Goal: Task Accomplishment & Management: Use online tool/utility

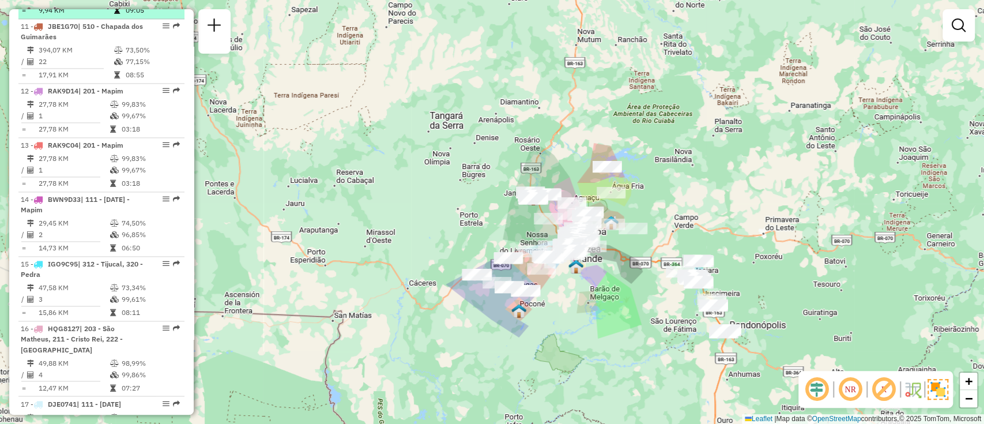
scroll to position [1139, 0]
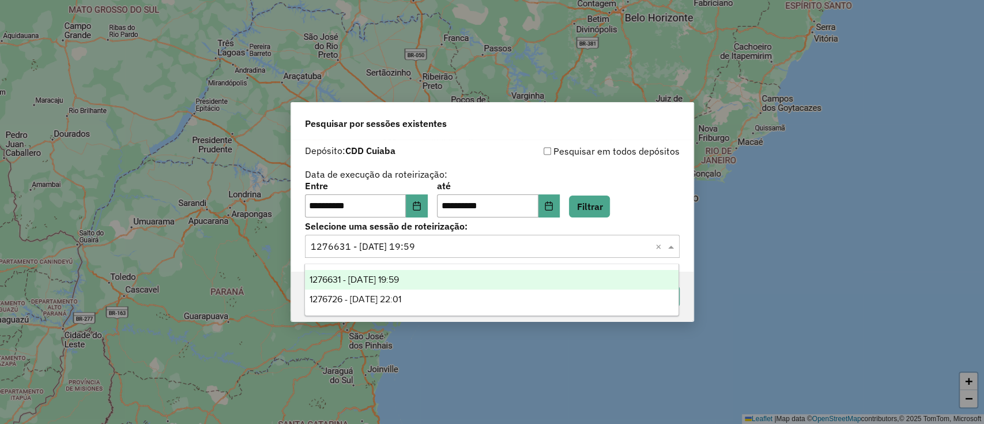
click at [424, 283] on div "1276631 - 16/09/2025 19:59" at bounding box center [491, 280] width 373 height 20
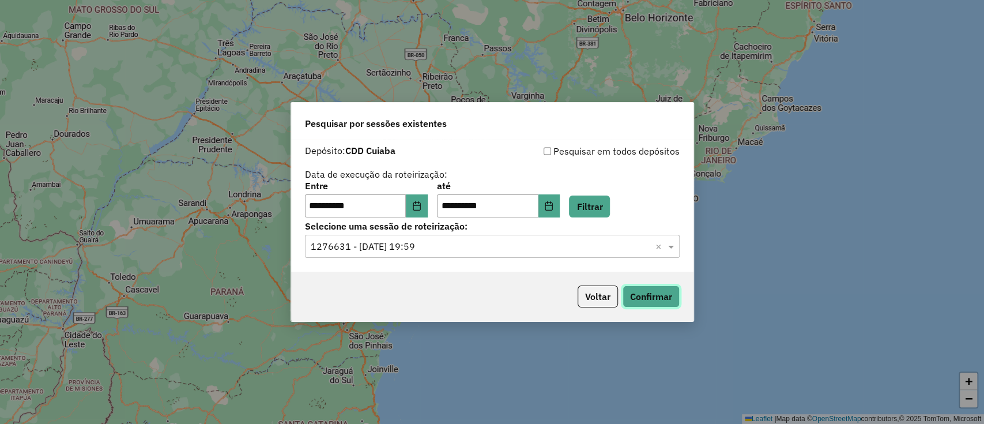
click at [637, 298] on button "Confirmar" at bounding box center [650, 296] width 57 height 22
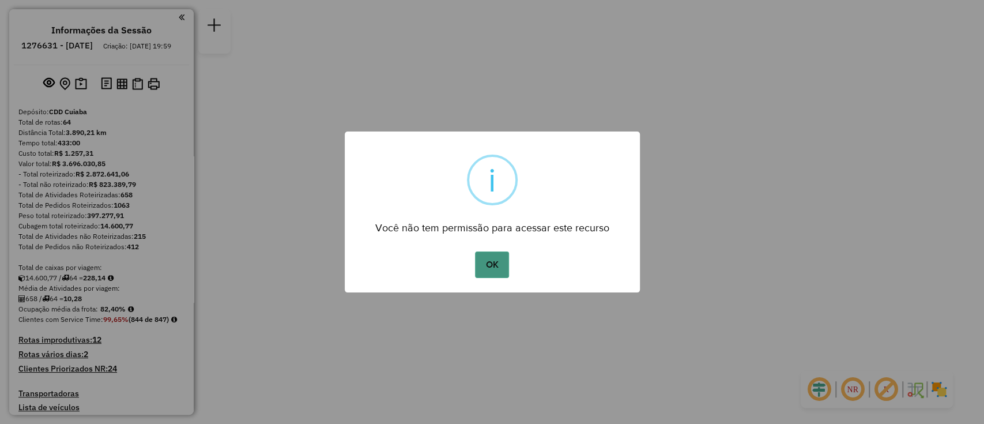
click at [489, 263] on button "OK" at bounding box center [492, 264] width 34 height 27
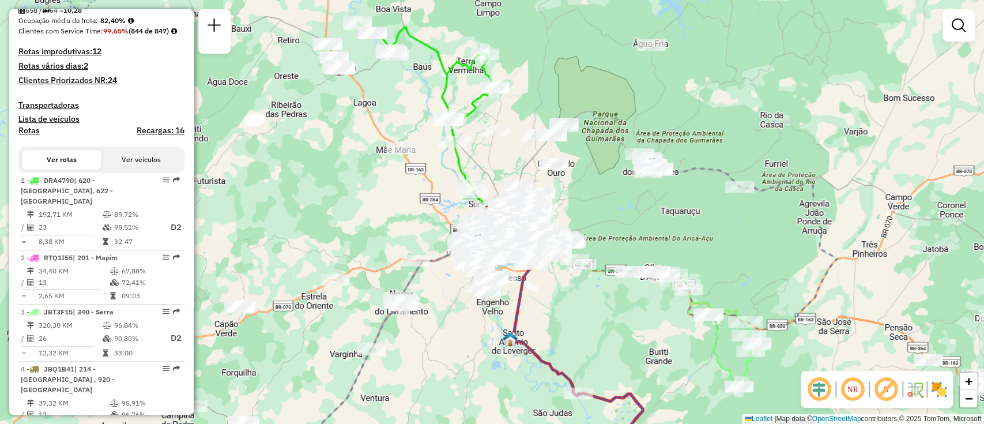
scroll to position [289, 0]
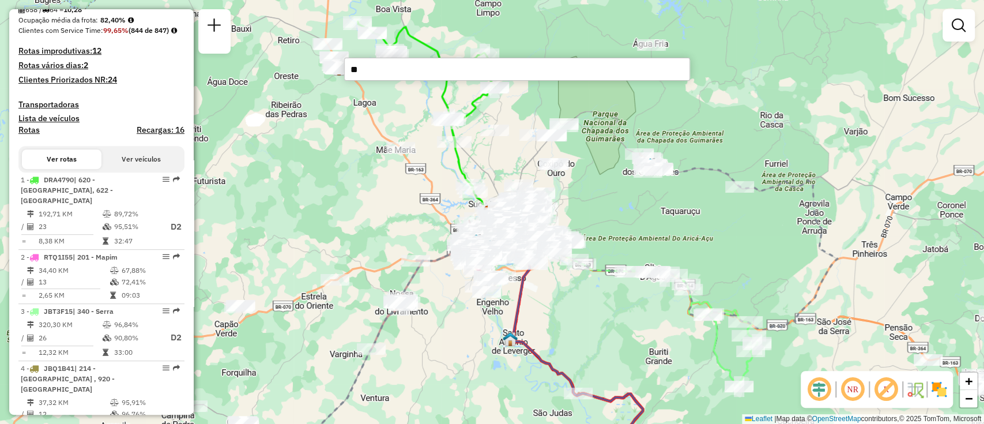
type input "*"
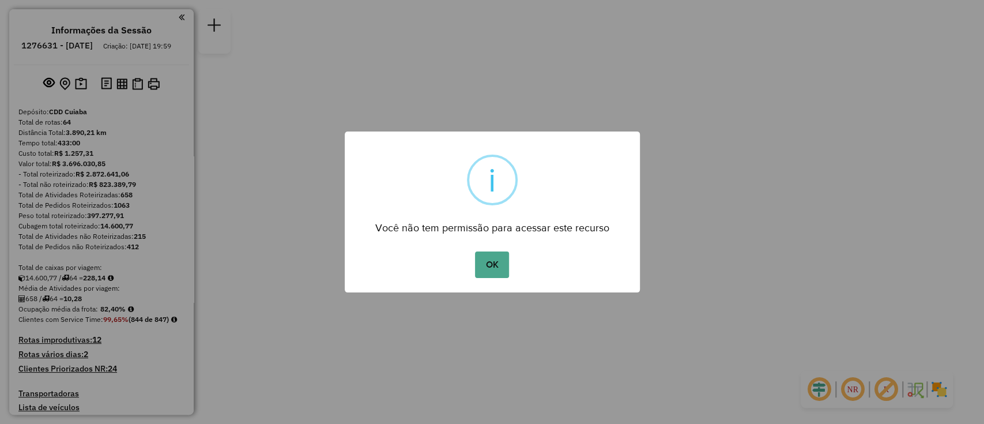
drag, startPoint x: 491, startPoint y: 264, endPoint x: 493, endPoint y: 259, distance: 5.9
click at [491, 265] on button "OK" at bounding box center [492, 264] width 34 height 27
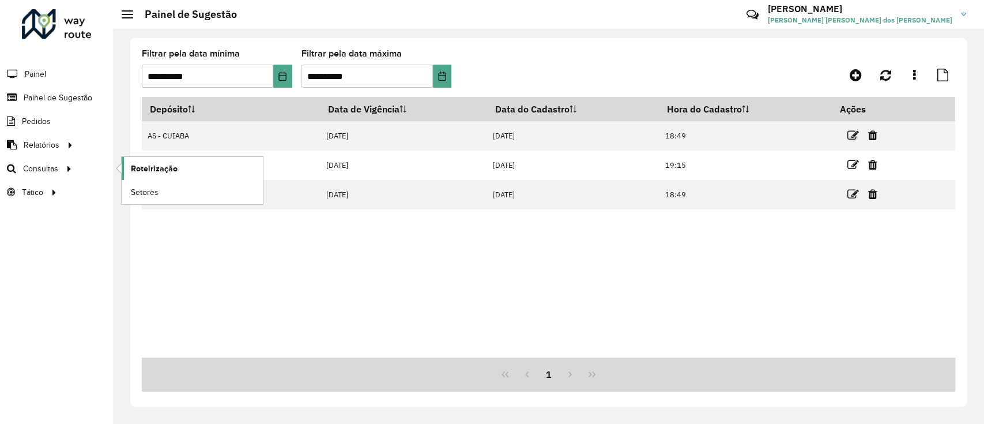
click at [155, 173] on span "Roteirização" at bounding box center [154, 168] width 47 height 12
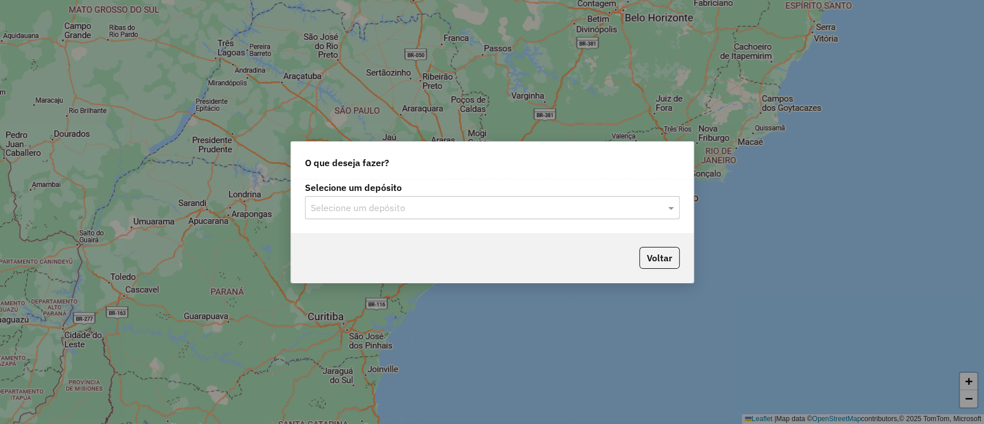
click at [574, 213] on input "text" at bounding box center [481, 208] width 340 height 14
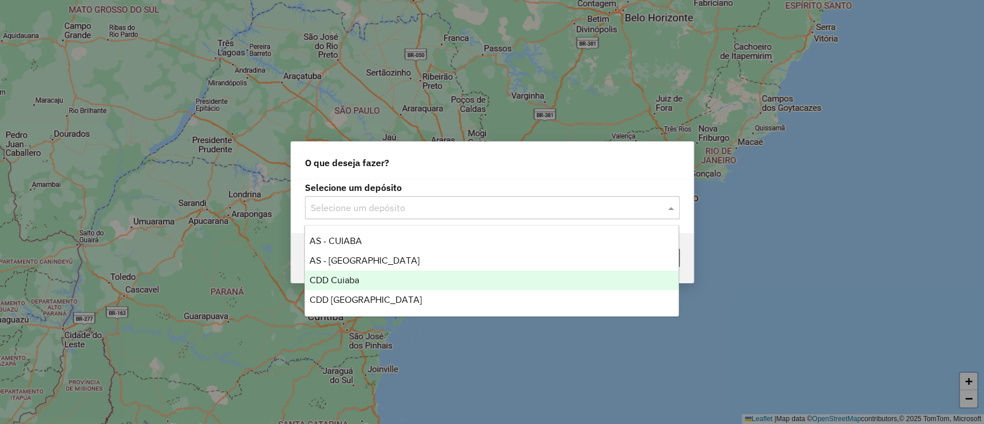
click at [396, 277] on div "CDD Cuiaba" at bounding box center [491, 280] width 373 height 20
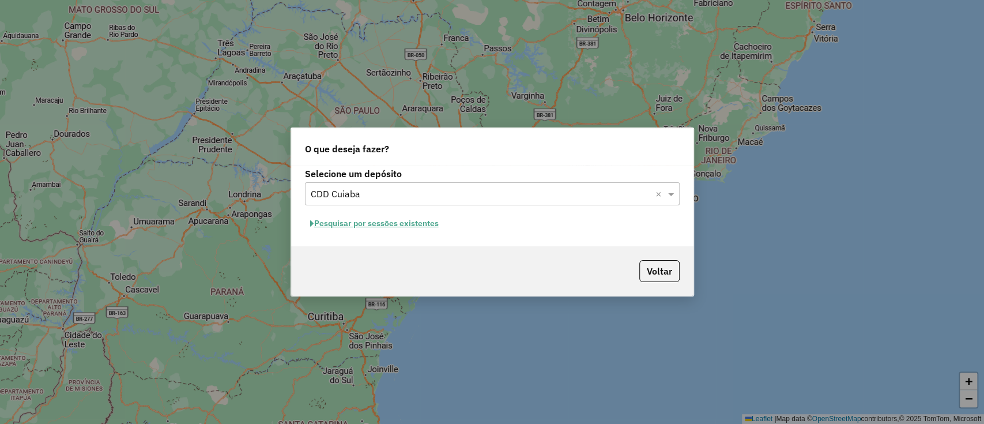
click at [389, 225] on button "Pesquisar por sessões existentes" at bounding box center [374, 223] width 139 height 18
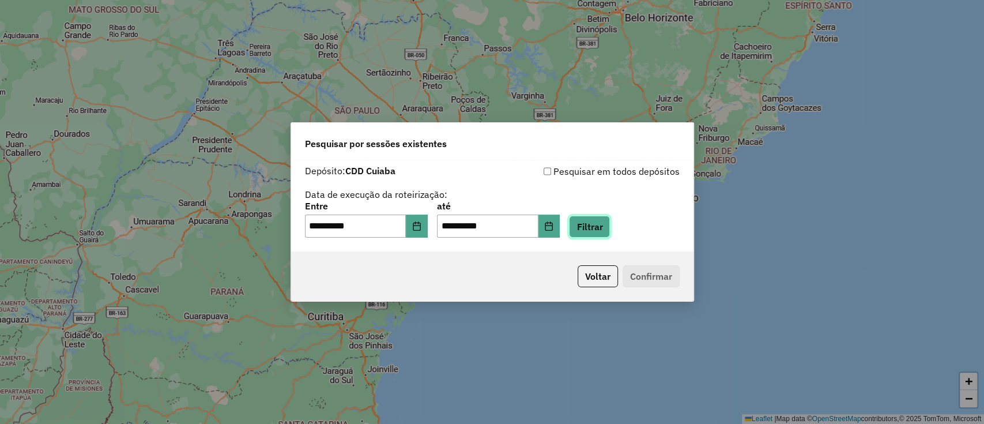
click at [604, 226] on button "Filtrar" at bounding box center [589, 226] width 41 height 22
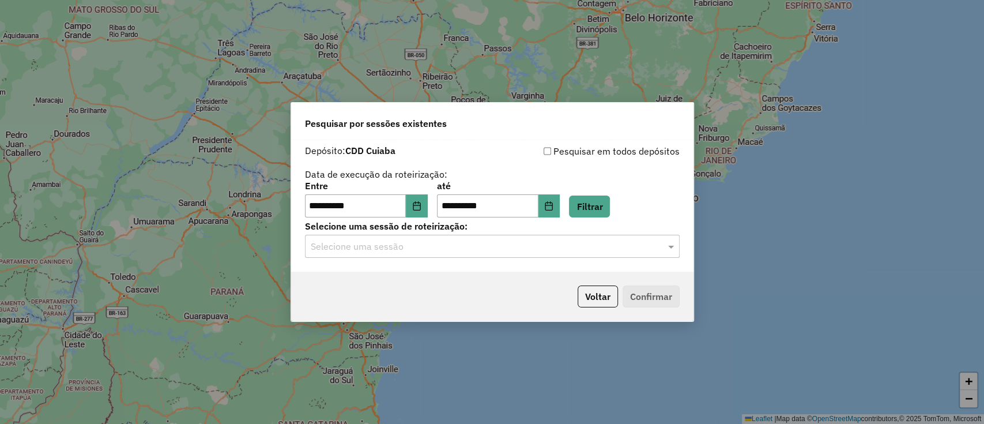
click at [420, 247] on input "text" at bounding box center [481, 247] width 340 height 14
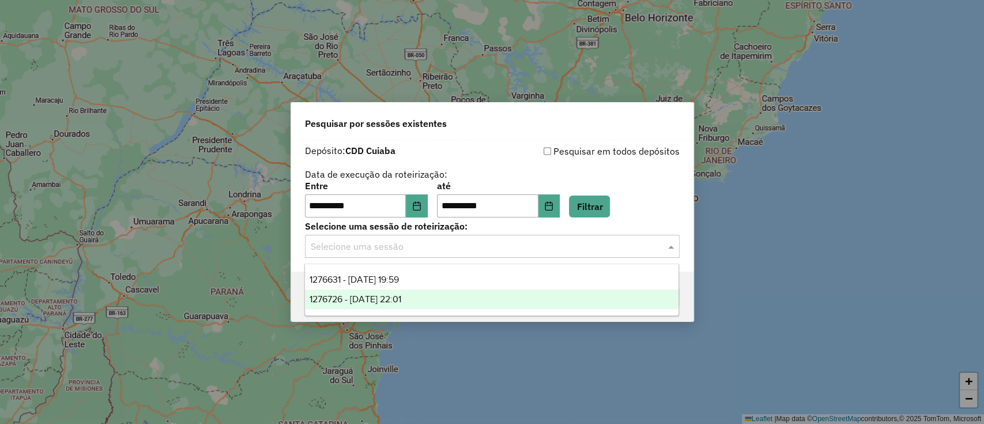
click at [401, 297] on span "1276726 - 16/09/2025 22:01" at bounding box center [355, 299] width 92 height 10
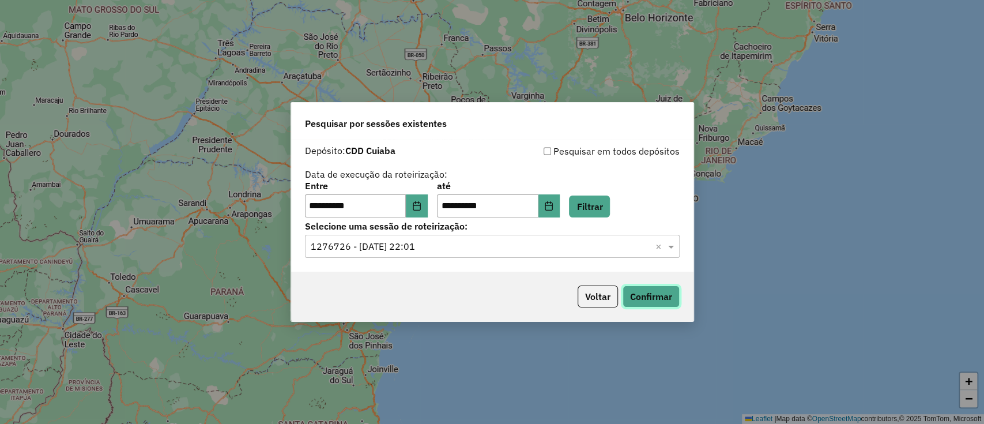
click at [655, 293] on button "Confirmar" at bounding box center [650, 296] width 57 height 22
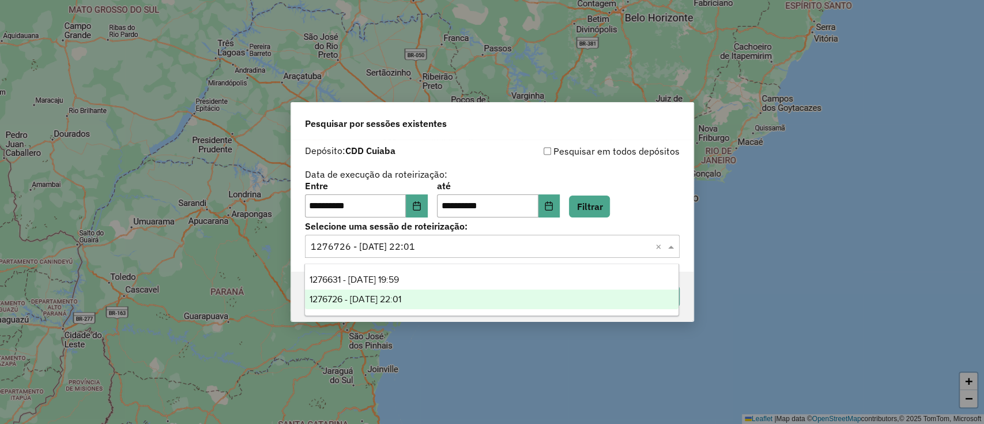
click at [409, 242] on input "text" at bounding box center [481, 247] width 340 height 14
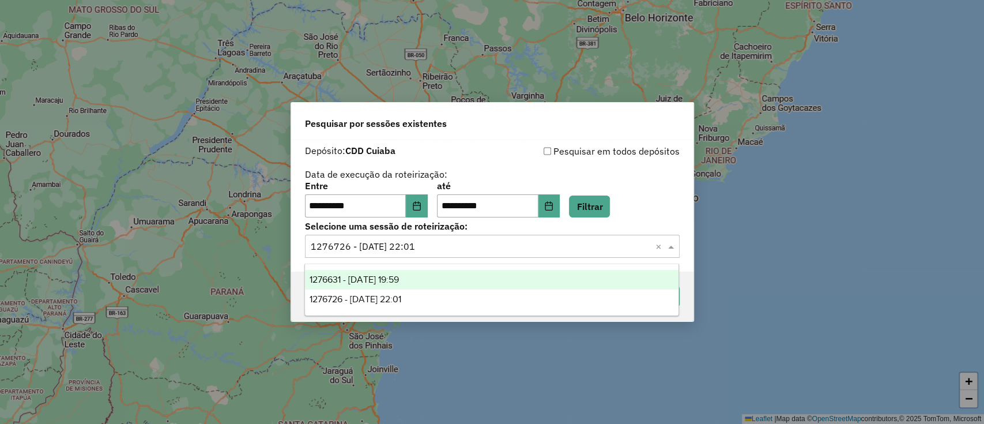
click at [410, 285] on div "1276631 - 16/09/2025 19:59" at bounding box center [491, 280] width 373 height 20
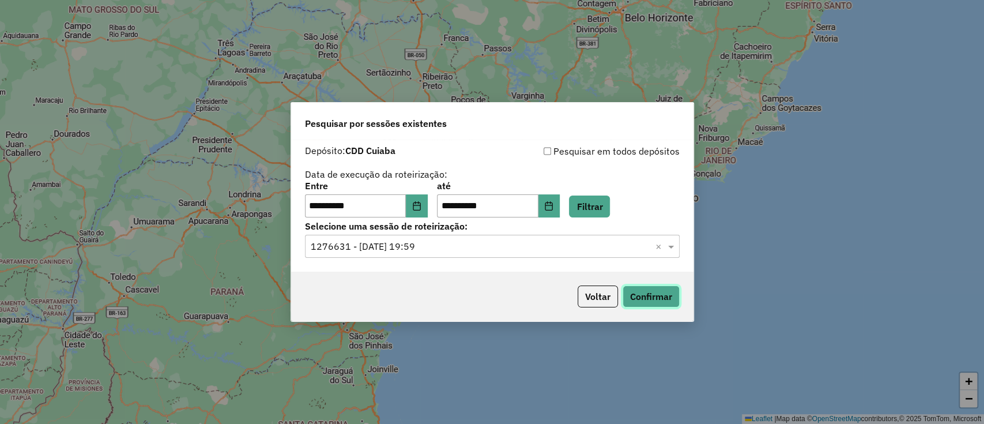
click at [638, 303] on button "Confirmar" at bounding box center [650, 296] width 57 height 22
click at [585, 307] on button "Voltar" at bounding box center [597, 296] width 40 height 22
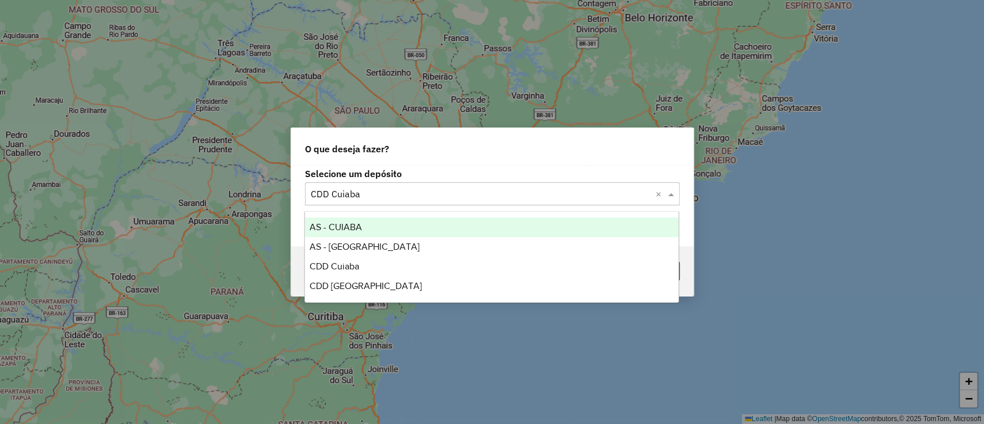
click at [383, 226] on div "AS - CUIABA" at bounding box center [491, 227] width 373 height 20
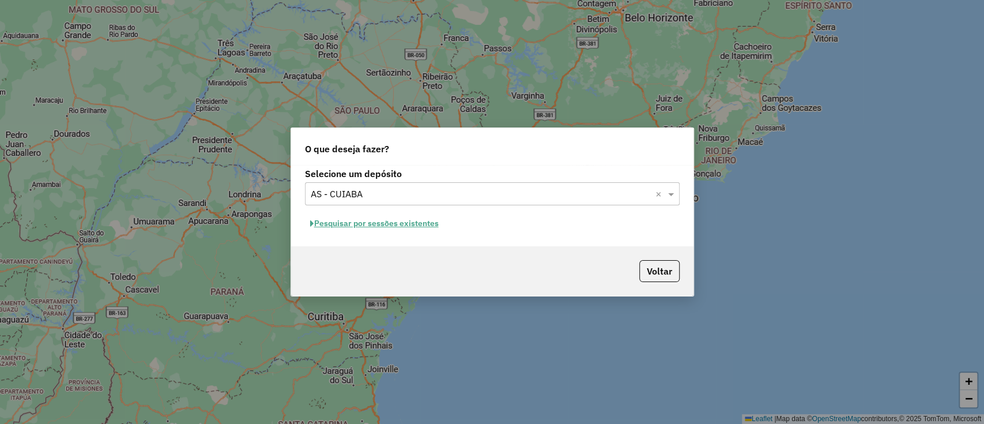
click at [412, 226] on button "Pesquisar por sessões existentes" at bounding box center [374, 223] width 139 height 18
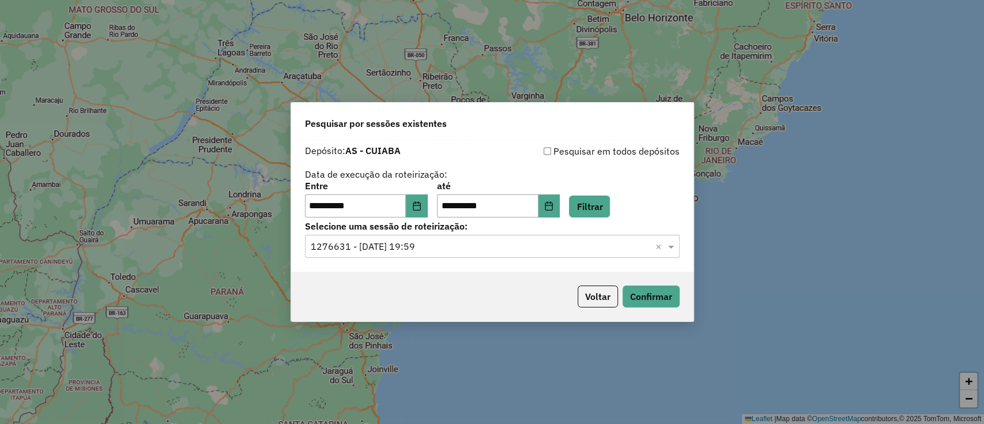
click at [647, 307] on div "Voltar Confirmar" at bounding box center [492, 296] width 402 height 50
click at [633, 299] on button "Confirmar" at bounding box center [650, 296] width 57 height 22
click at [637, 294] on button "Confirmar" at bounding box center [650, 296] width 57 height 22
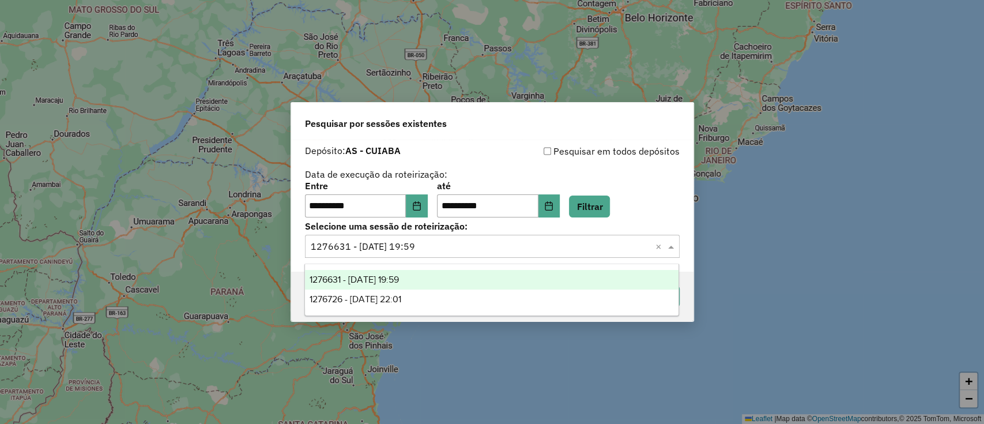
click at [581, 236] on div "Selecione uma sessão × 1276631 - 16/09/2025 19:59 ×" at bounding box center [492, 246] width 375 height 23
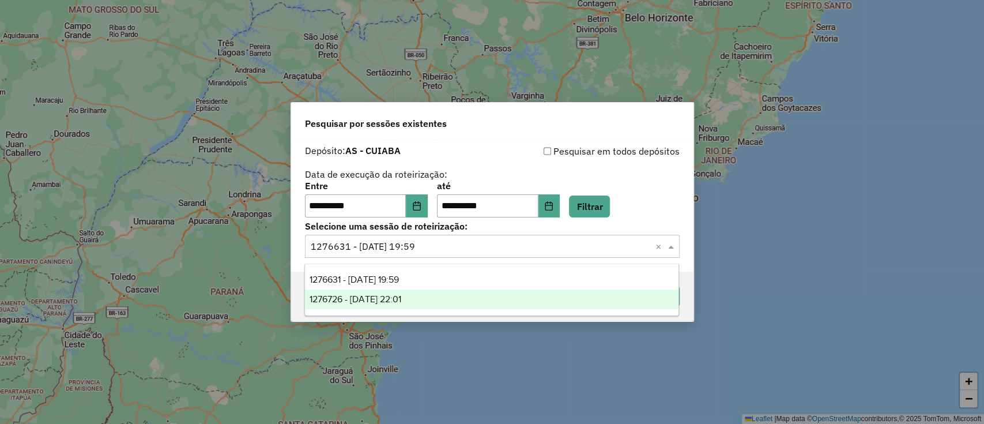
click at [401, 300] on span "1276726 - 16/09/2025 22:01" at bounding box center [355, 299] width 92 height 10
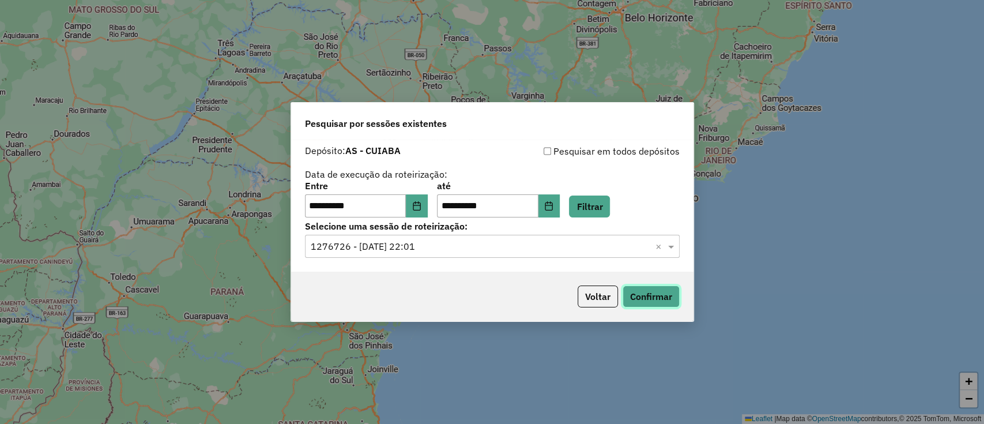
click at [652, 296] on button "Confirmar" at bounding box center [650, 296] width 57 height 22
click at [597, 298] on button "Voltar" at bounding box center [597, 296] width 40 height 22
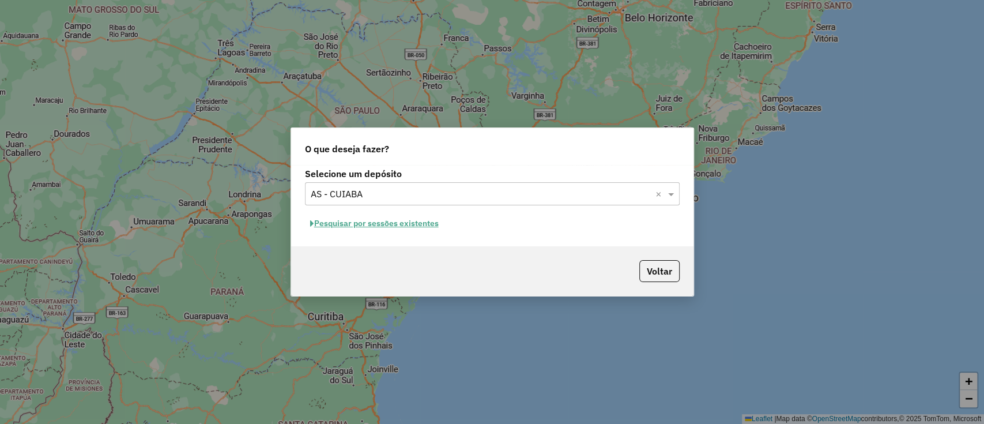
click at [404, 218] on button "Pesquisar por sessões existentes" at bounding box center [374, 223] width 139 height 18
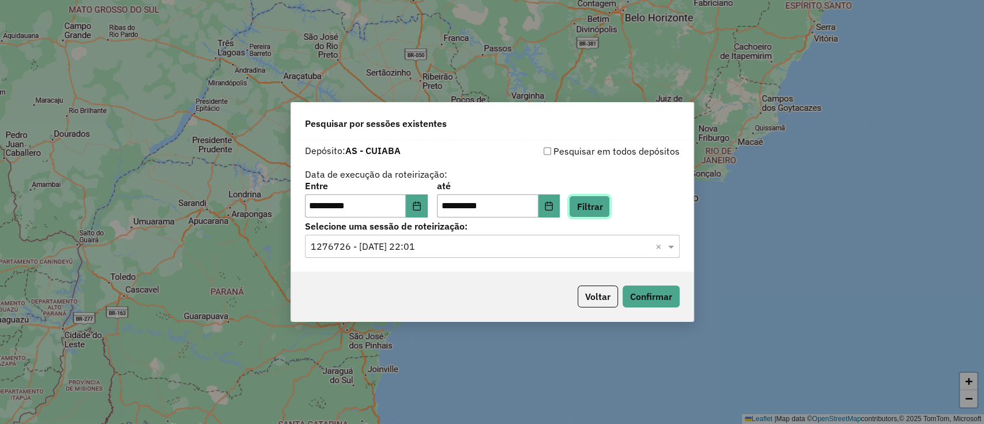
click at [609, 203] on button "Filtrar" at bounding box center [589, 206] width 41 height 22
click at [514, 248] on input "text" at bounding box center [481, 247] width 340 height 14
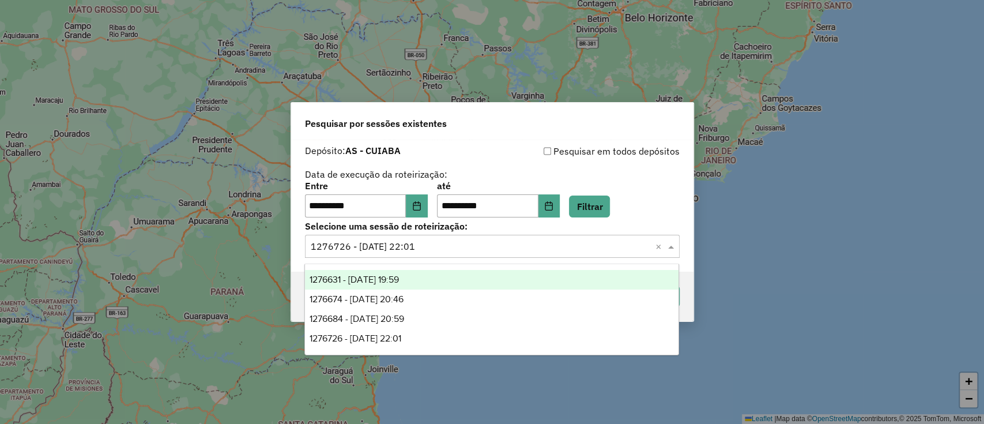
click at [482, 277] on div "1276631 - 16/09/2025 19:59" at bounding box center [491, 280] width 373 height 20
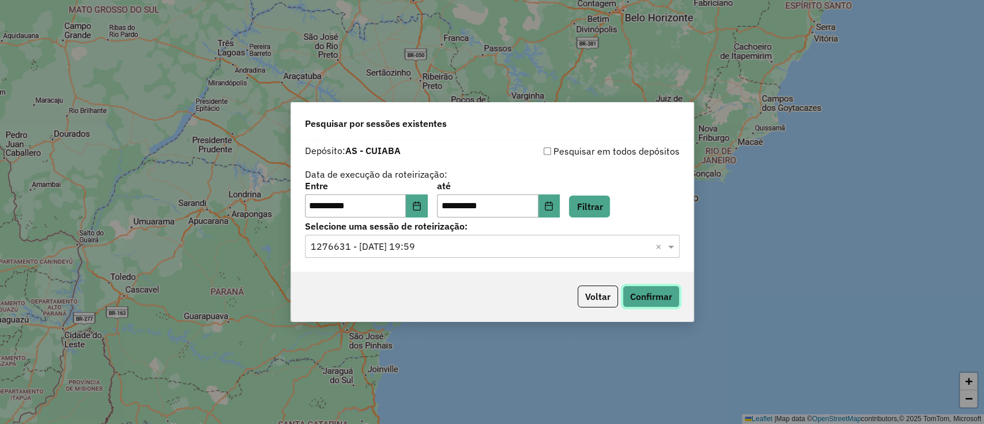
click at [640, 303] on button "Confirmar" at bounding box center [650, 296] width 57 height 22
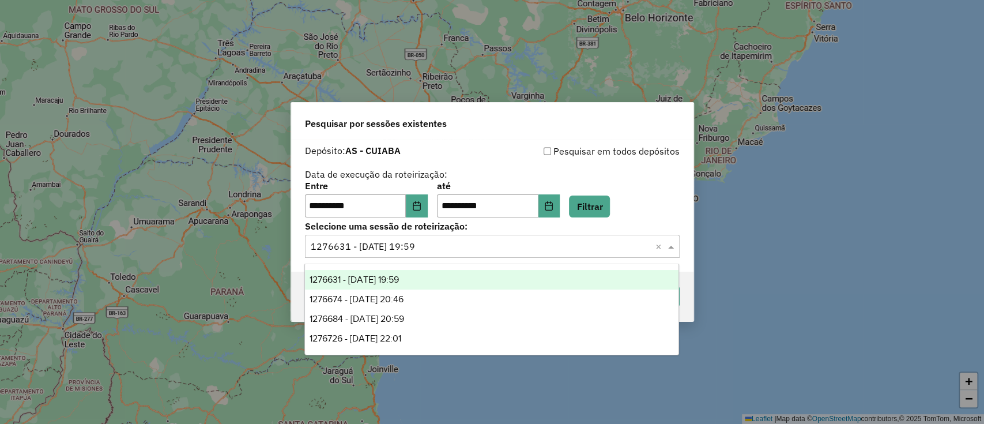
click at [451, 245] on input "text" at bounding box center [481, 247] width 340 height 14
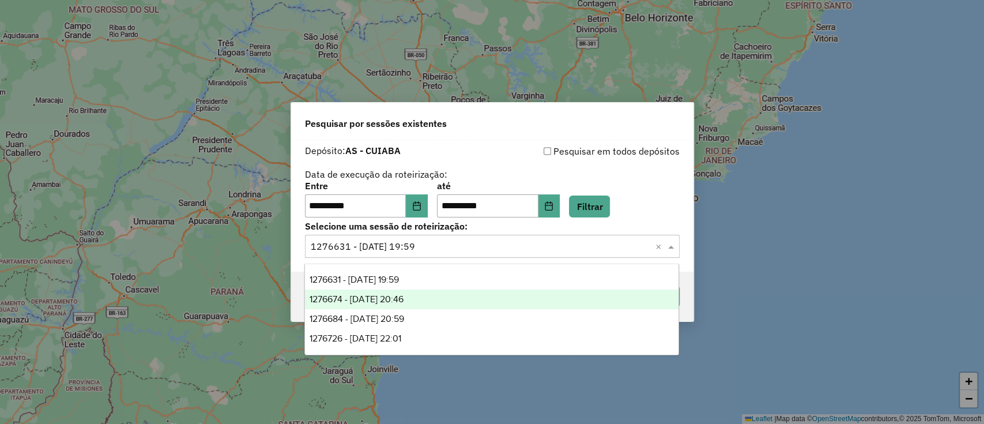
click at [445, 301] on div "1276674 - 16/09/2025 20:46" at bounding box center [491, 299] width 373 height 20
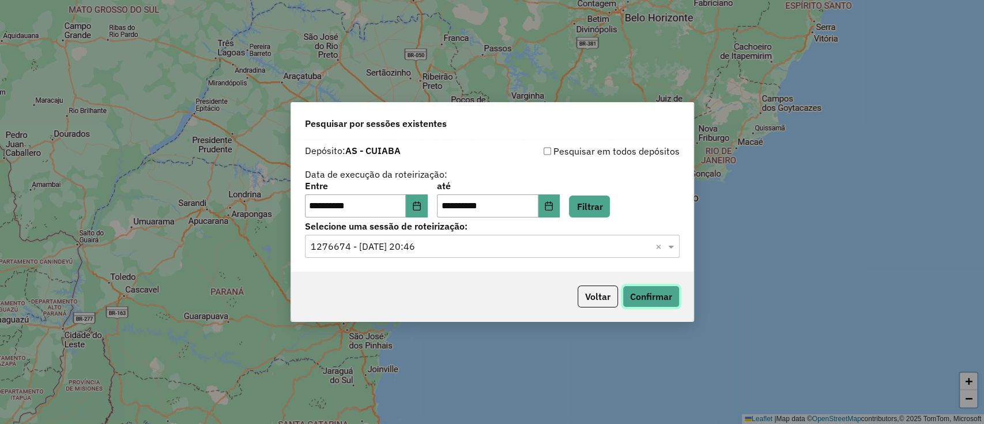
click at [638, 295] on button "Confirmar" at bounding box center [650, 296] width 57 height 22
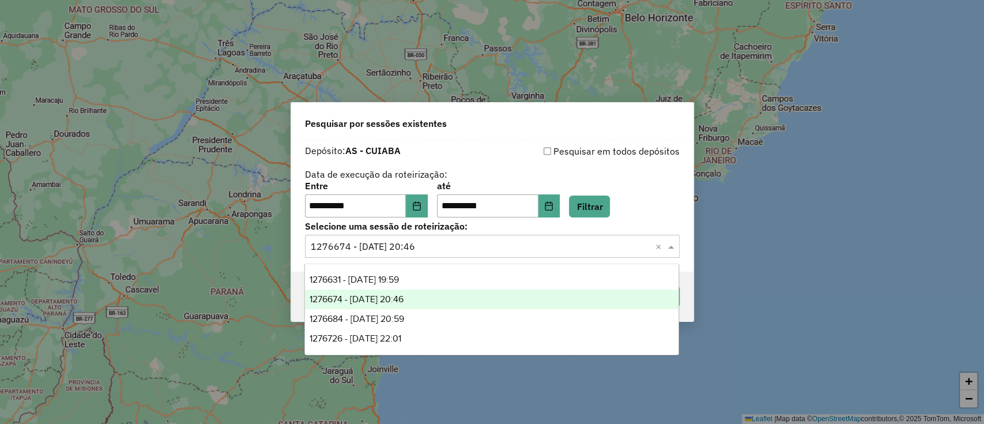
click at [444, 243] on input "text" at bounding box center [481, 247] width 340 height 14
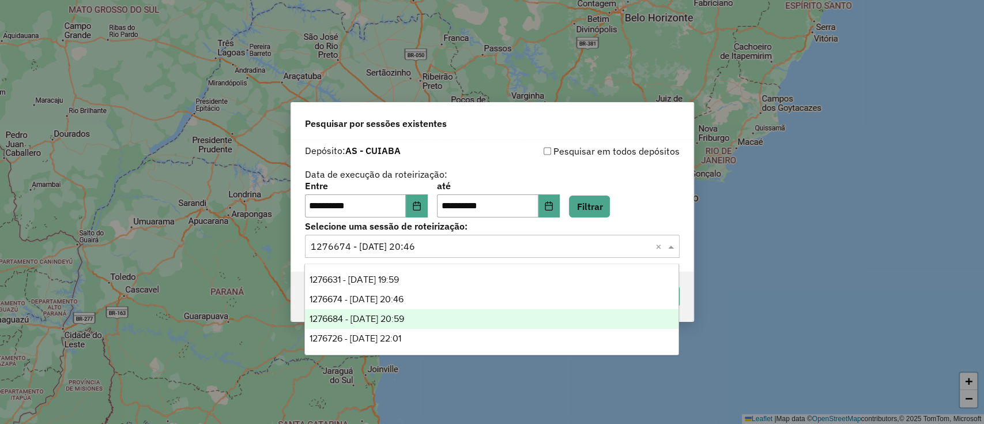
click at [437, 319] on div "1276684 - 16/09/2025 20:59" at bounding box center [491, 319] width 373 height 20
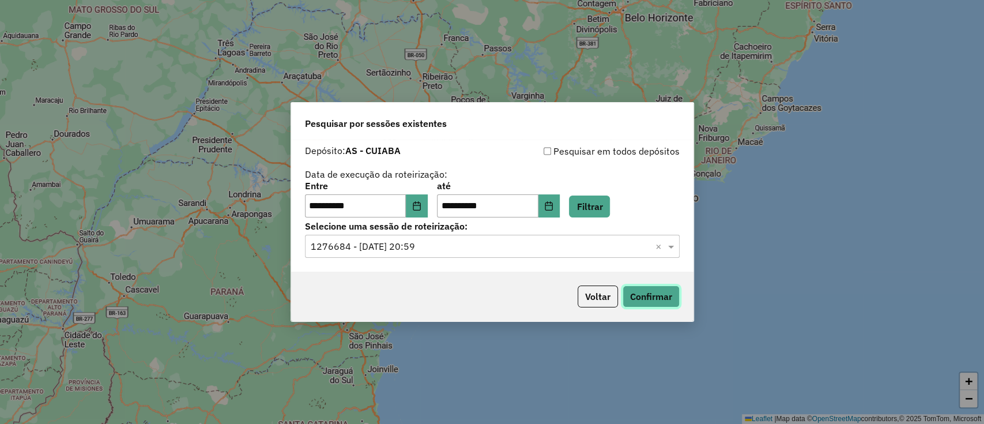
click at [646, 297] on button "Confirmar" at bounding box center [650, 296] width 57 height 22
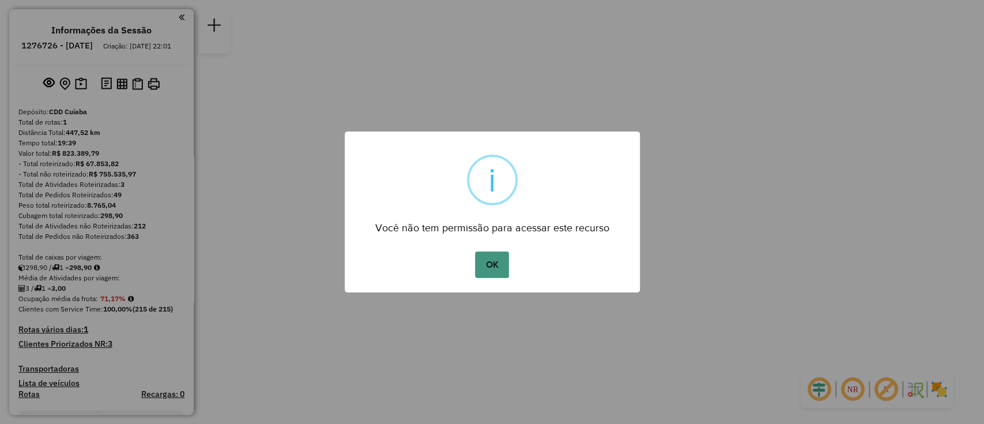
click at [487, 260] on button "OK" at bounding box center [492, 264] width 34 height 27
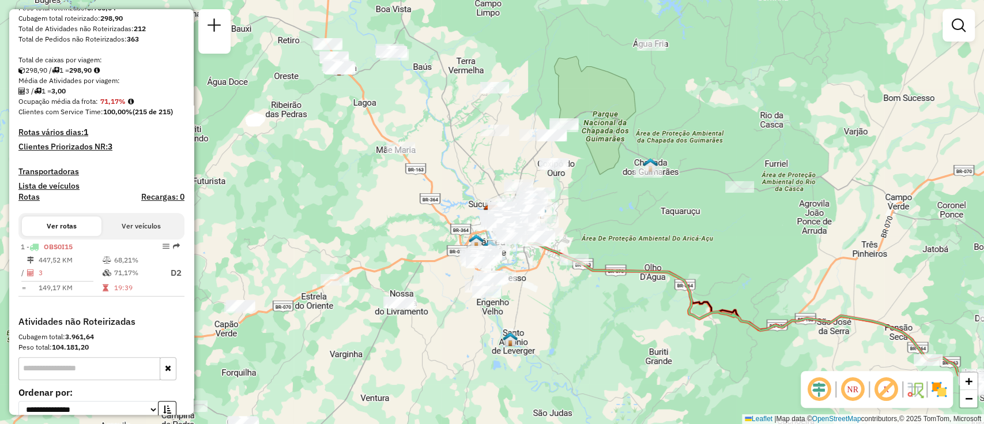
scroll to position [196, 0]
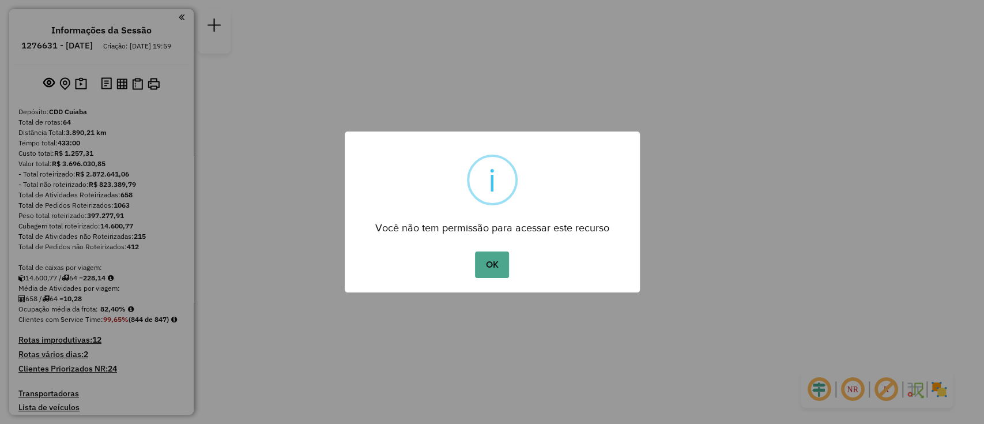
click at [475, 251] on button "OK" at bounding box center [492, 264] width 34 height 27
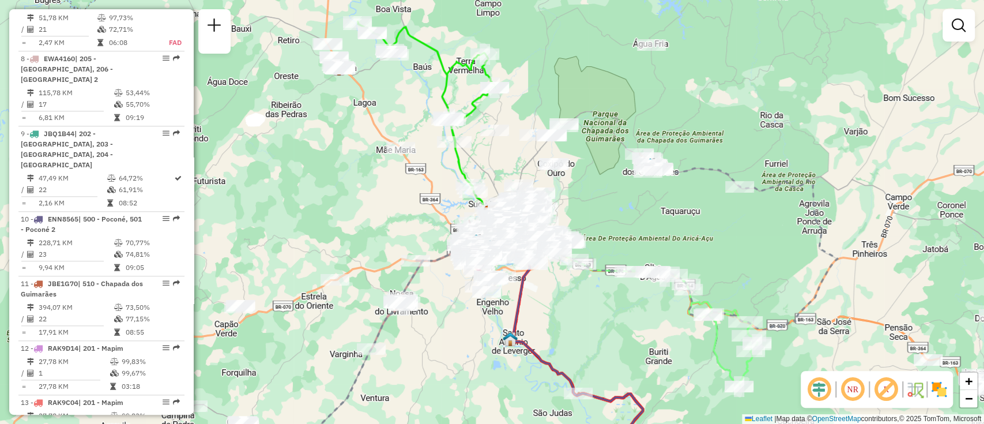
scroll to position [883, 0]
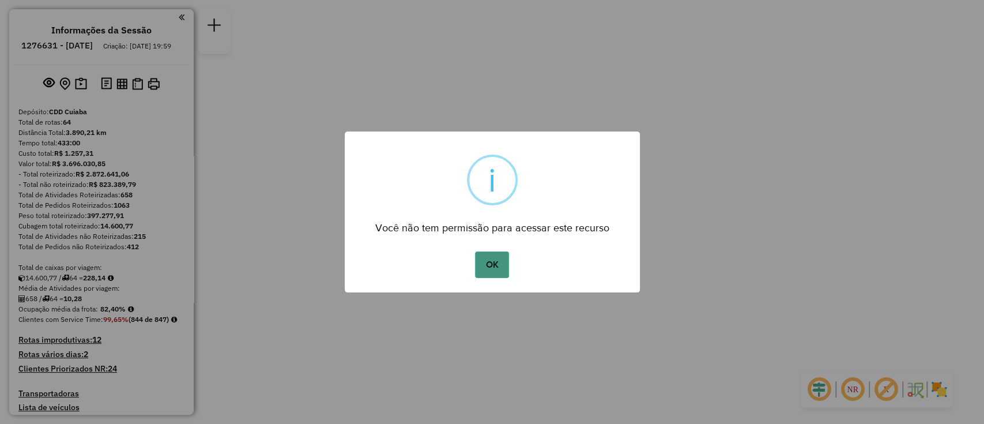
click at [480, 260] on button "OK" at bounding box center [492, 264] width 34 height 27
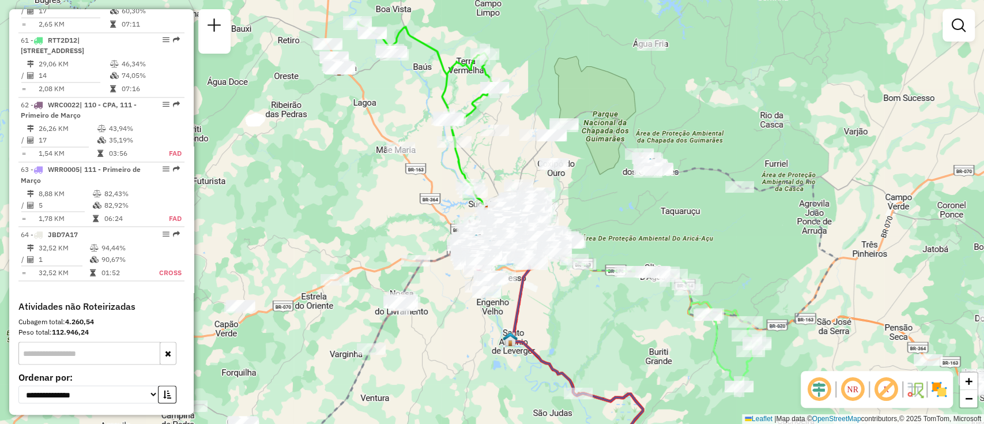
scroll to position [4228, 0]
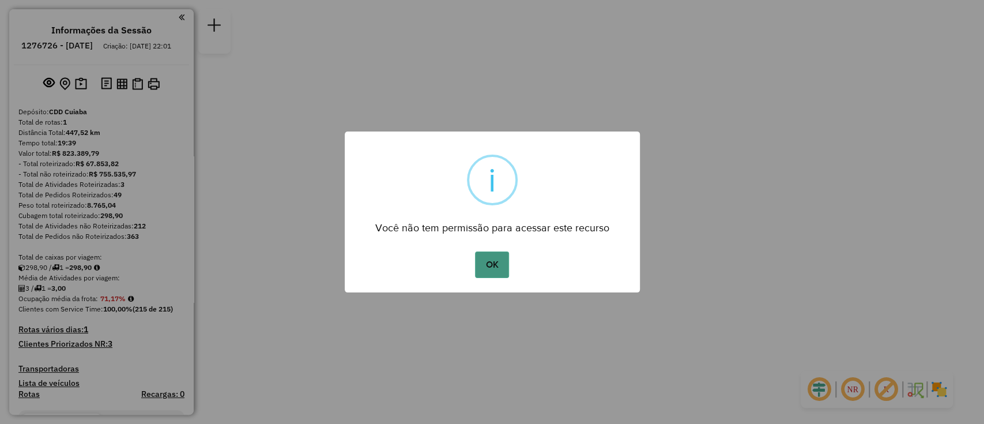
click at [498, 251] on button "OK" at bounding box center [492, 264] width 34 height 27
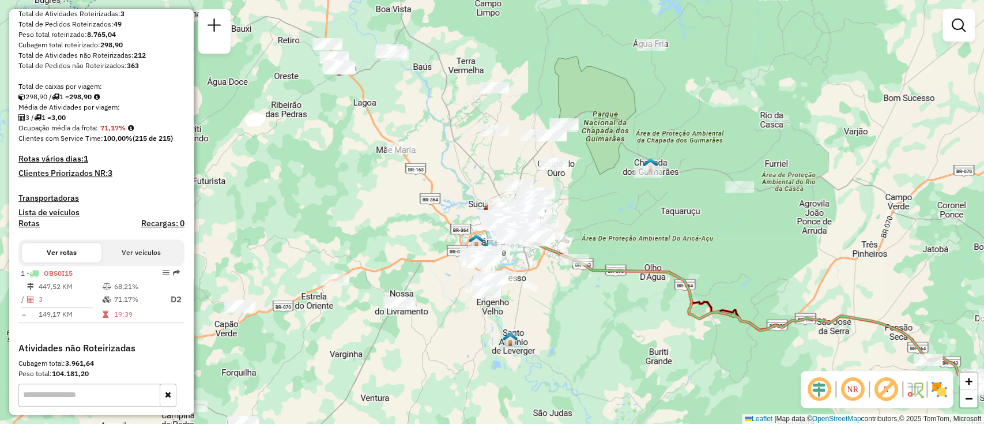
scroll to position [108, 0]
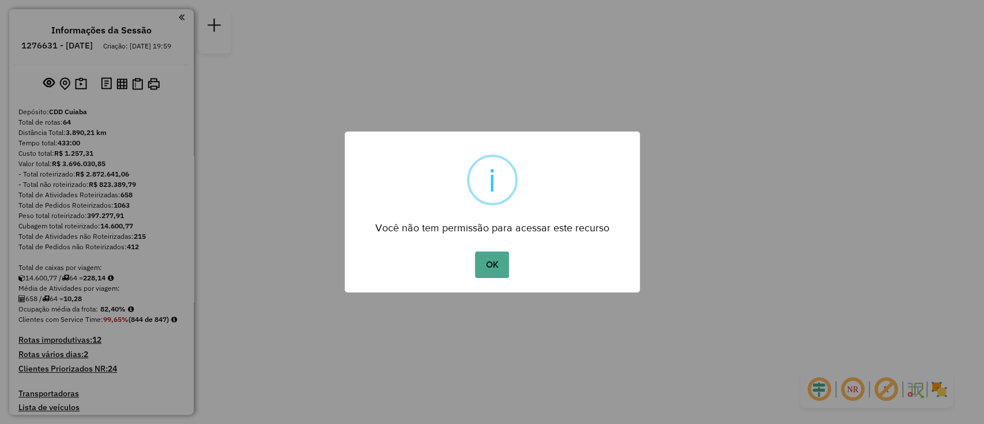
click at [475, 251] on button "OK" at bounding box center [492, 264] width 34 height 27
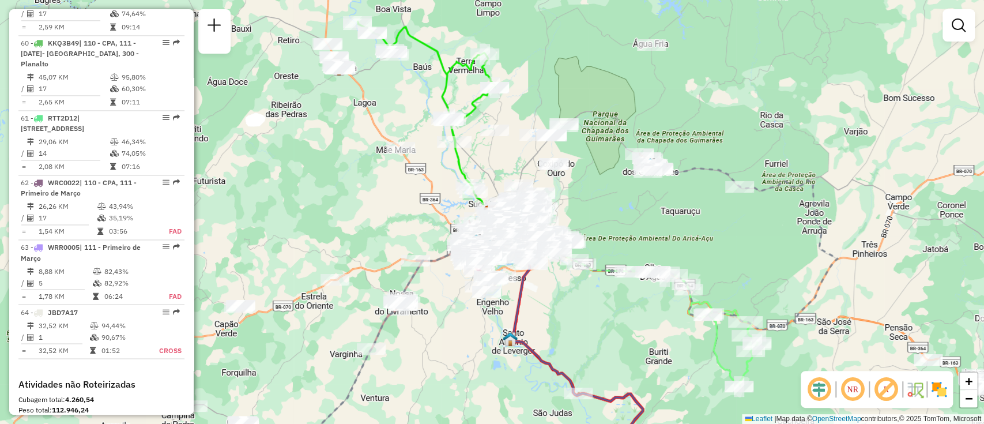
scroll to position [4175, 0]
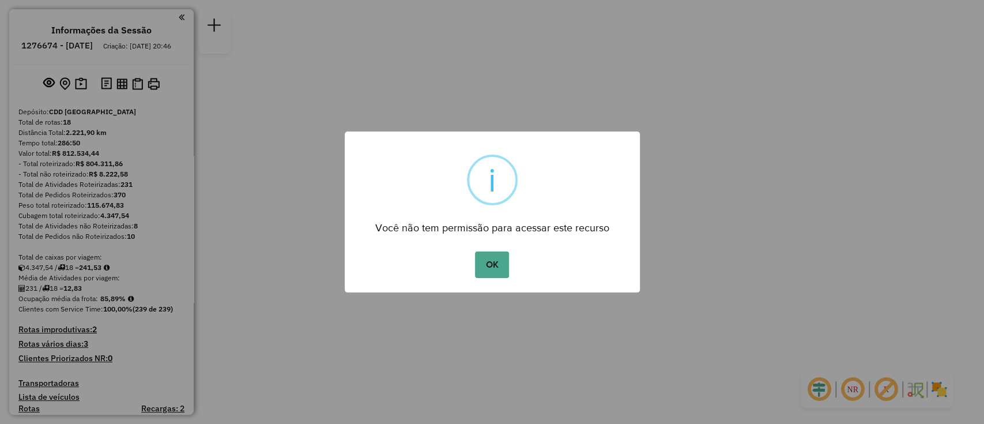
click at [475, 251] on button "OK" at bounding box center [492, 264] width 34 height 27
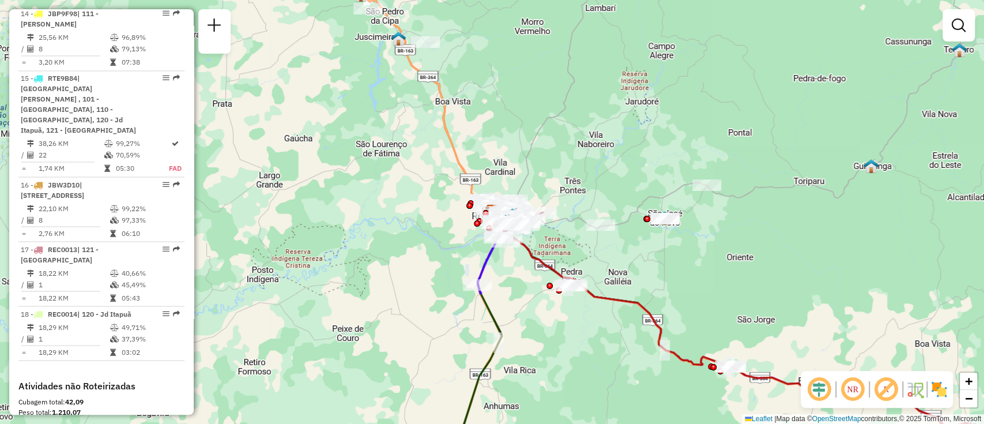
scroll to position [1305, 0]
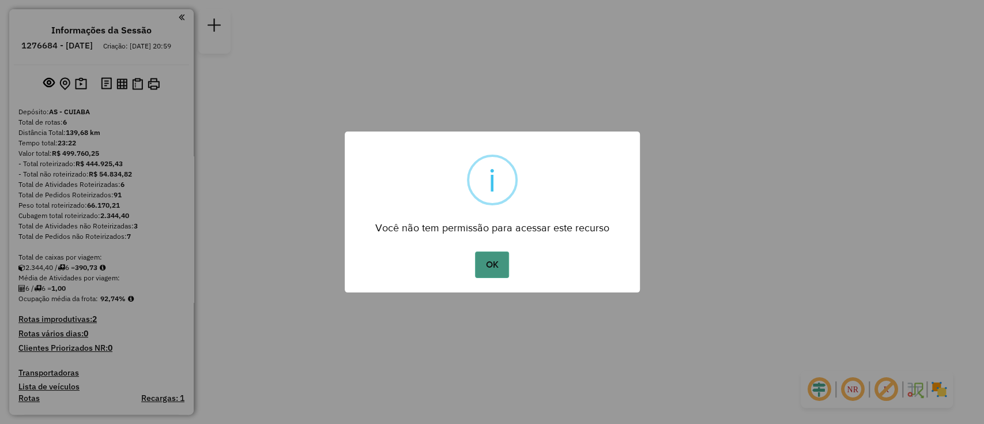
click at [491, 257] on button "OK" at bounding box center [492, 264] width 34 height 27
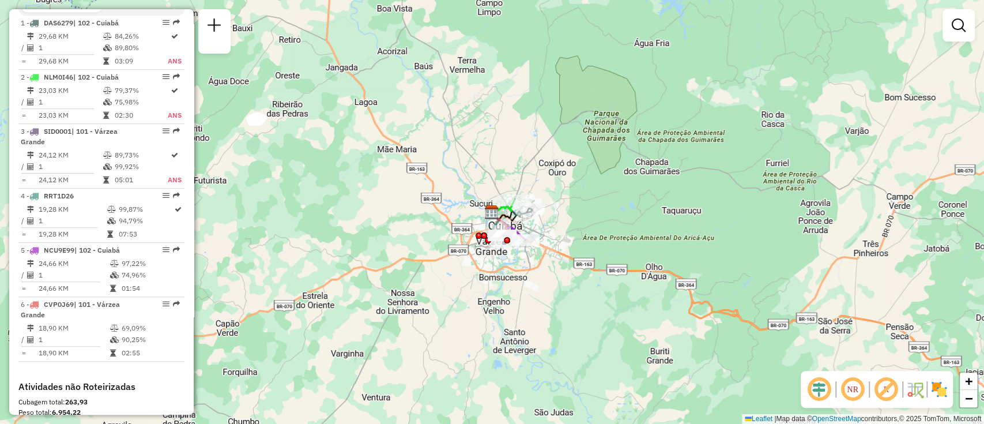
scroll to position [425, 0]
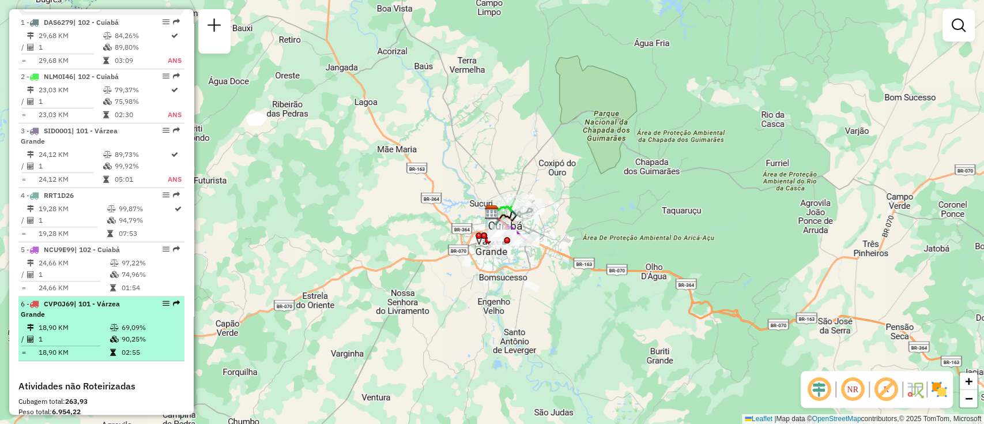
click at [79, 319] on div "6 - CVP0J69 | 101 - [GEOGRAPHIC_DATA]" at bounding box center [82, 308] width 122 height 21
select select "**********"
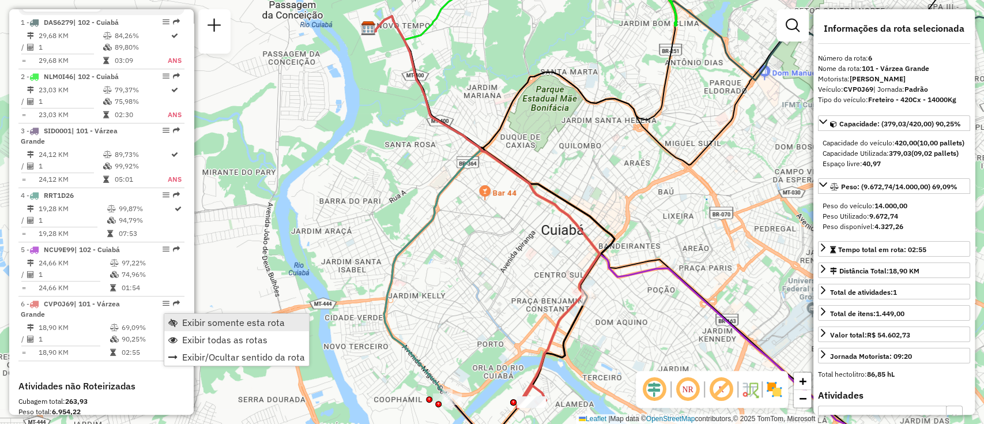
click at [188, 323] on span "Exibir somente esta rota" at bounding box center [233, 321] width 103 height 9
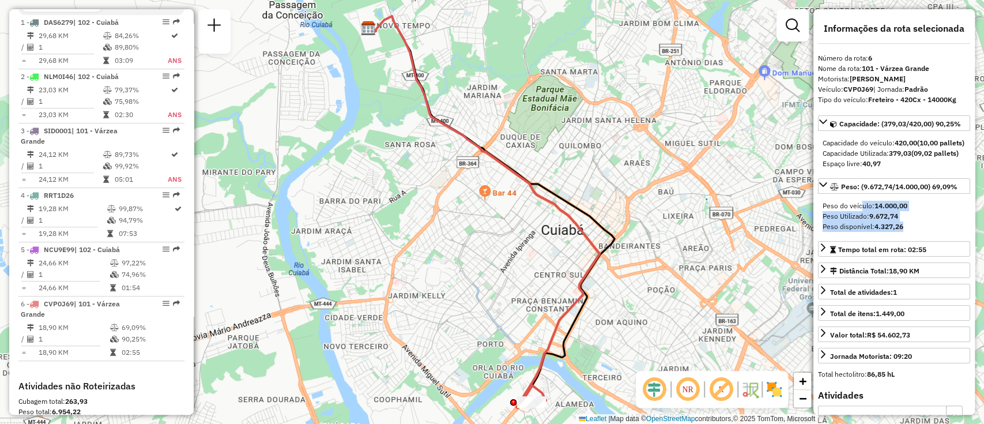
drag, startPoint x: 902, startPoint y: 260, endPoint x: 857, endPoint y: 229, distance: 54.7
click at [857, 229] on div "Peso do veículo: 14.000,00 Peso Utilizado: 9.672,74 Peso disponível: 4.327,26" at bounding box center [894, 216] width 152 height 40
click at [924, 148] on div "Capacidade do veículo: 420,00 (10,00 pallets)" at bounding box center [893, 143] width 143 height 10
drag, startPoint x: 849, startPoint y: 165, endPoint x: 822, endPoint y: 153, distance: 29.1
click at [822, 148] on div "Capacidade do veículo: 420,00 (10,00 pallets)" at bounding box center [893, 143] width 143 height 10
